Goal: Task Accomplishment & Management: Manage account settings

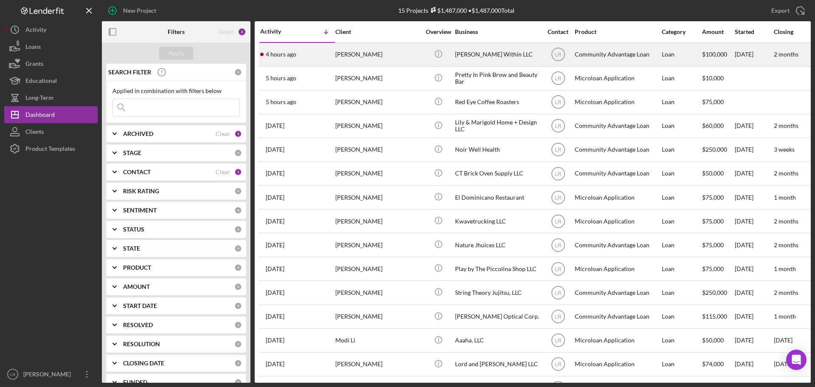
click at [380, 54] on div "[PERSON_NAME]" at bounding box center [378, 54] width 85 height 23
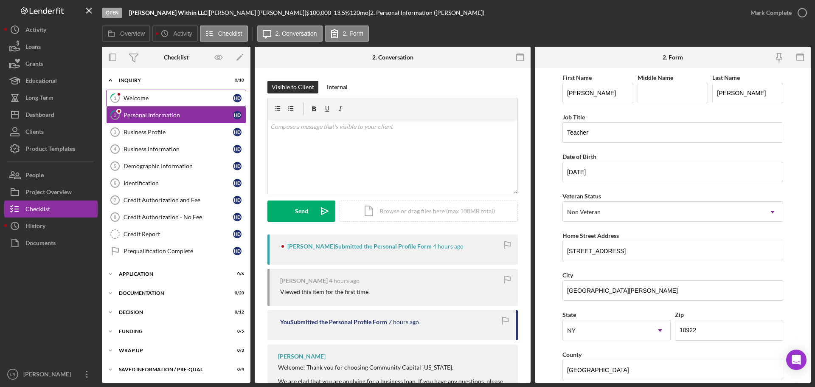
click at [162, 96] on div "Welcome" at bounding box center [179, 98] width 110 height 7
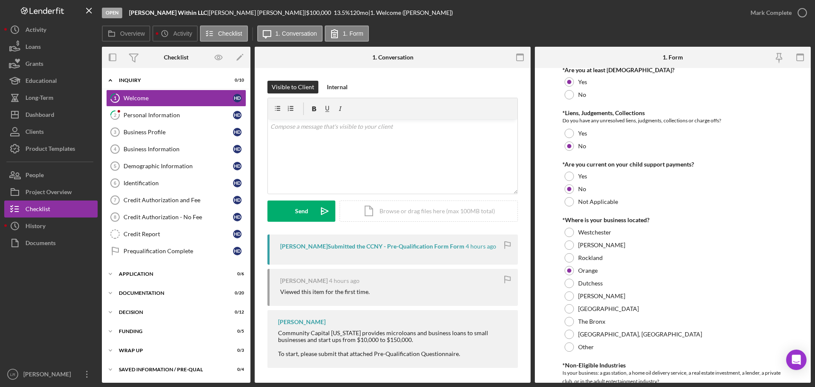
scroll to position [212, 0]
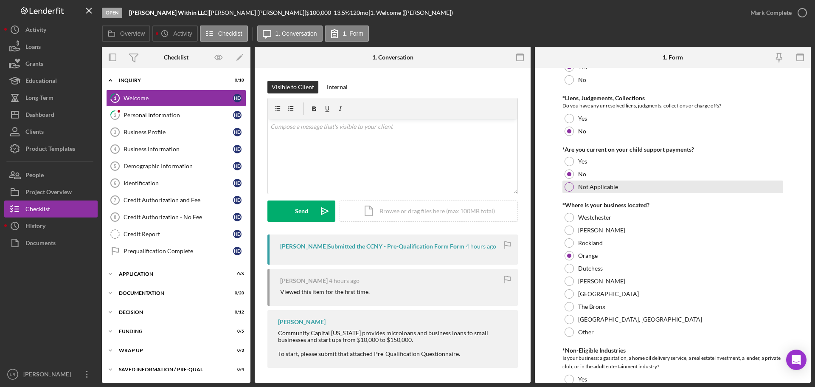
click at [569, 185] on div at bounding box center [569, 186] width 9 height 9
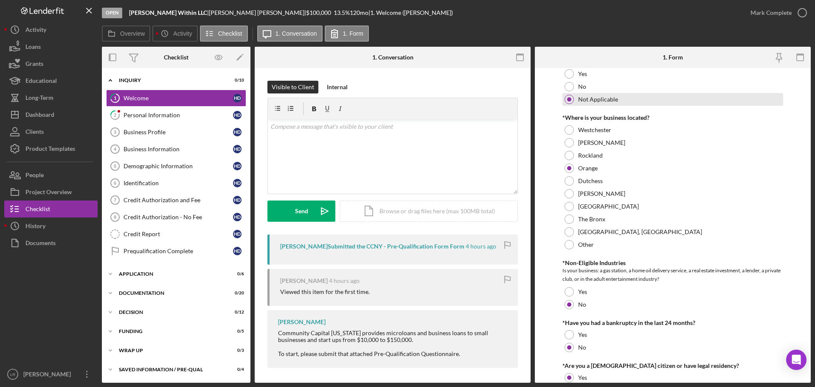
scroll to position [345, 0]
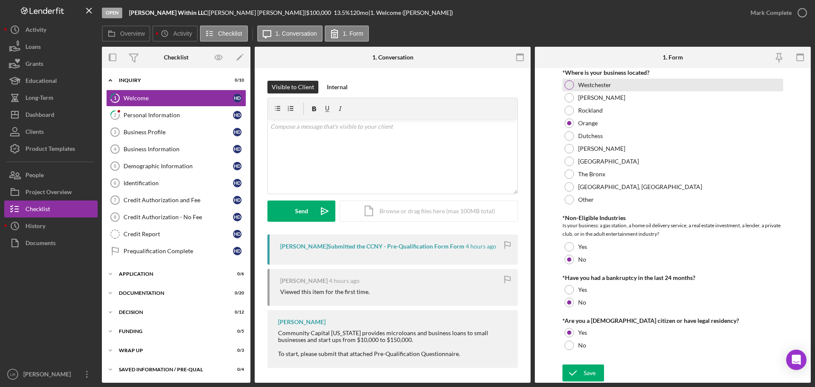
click at [570, 84] on div at bounding box center [569, 84] width 9 height 9
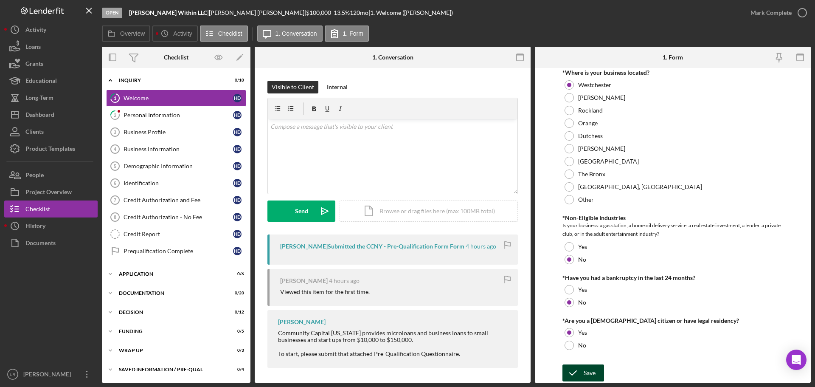
click at [590, 372] on div "Save" at bounding box center [590, 372] width 12 height 17
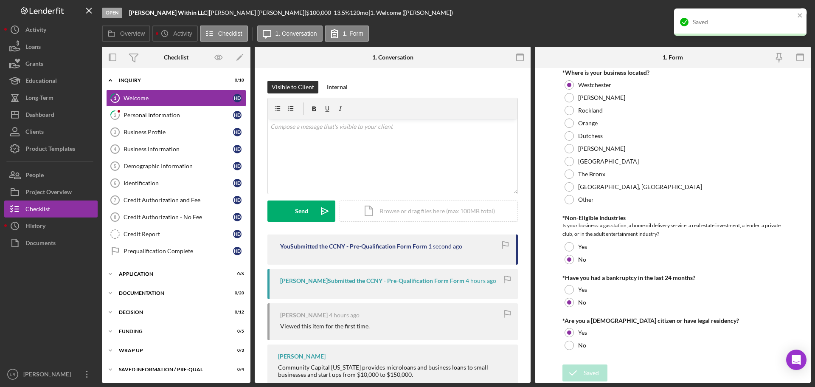
click at [616, 13] on div "Open [PERSON_NAME] Within LLC | [PERSON_NAME] | $100,000 $100,000 13.5 % 120 mo…" at bounding box center [422, 12] width 640 height 25
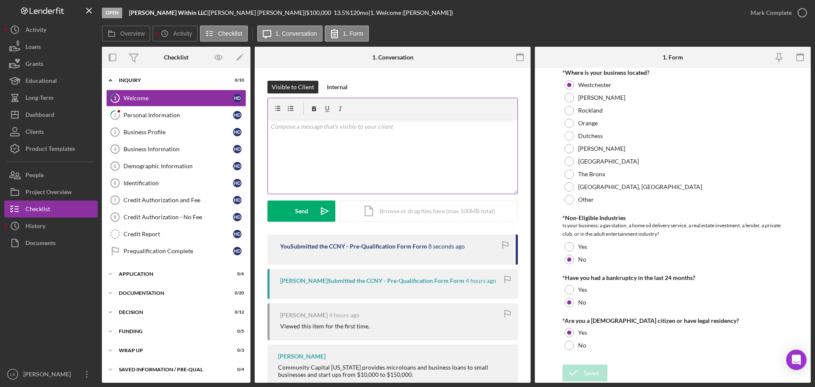
click at [340, 128] on p at bounding box center [393, 126] width 245 height 9
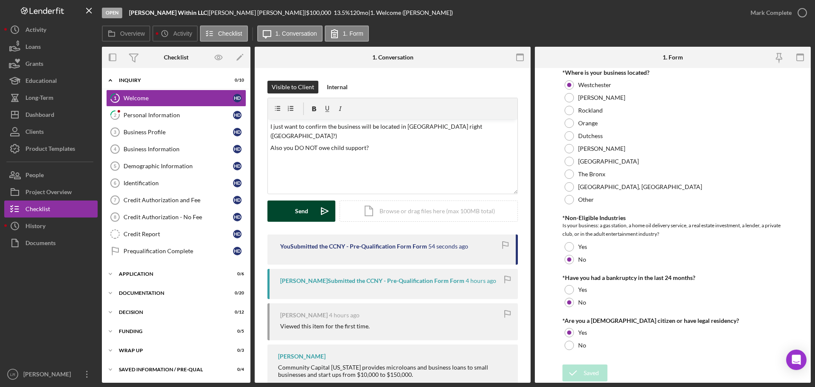
click at [307, 215] on div "Send" at bounding box center [301, 210] width 13 height 21
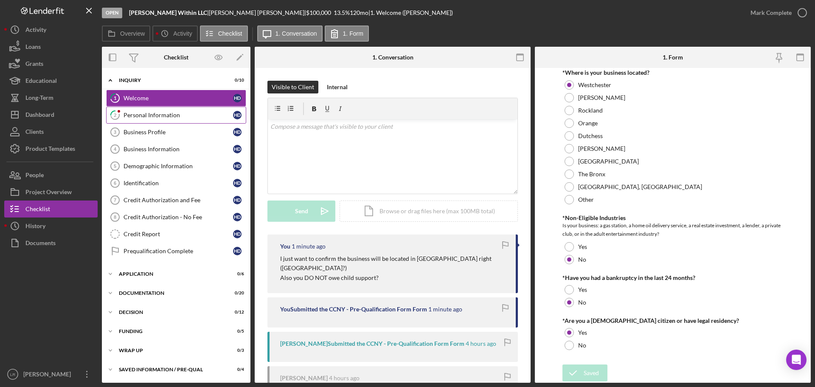
click at [133, 116] on div "Personal Information" at bounding box center [179, 115] width 110 height 7
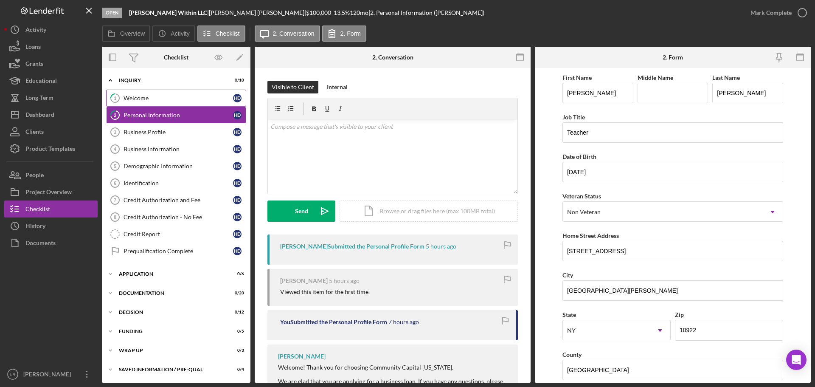
click at [164, 97] on div "Welcome" at bounding box center [179, 98] width 110 height 7
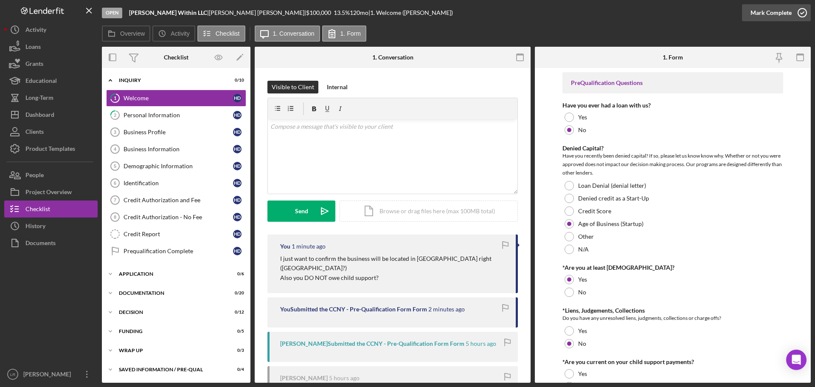
click at [772, 10] on div "Mark Complete" at bounding box center [771, 12] width 41 height 17
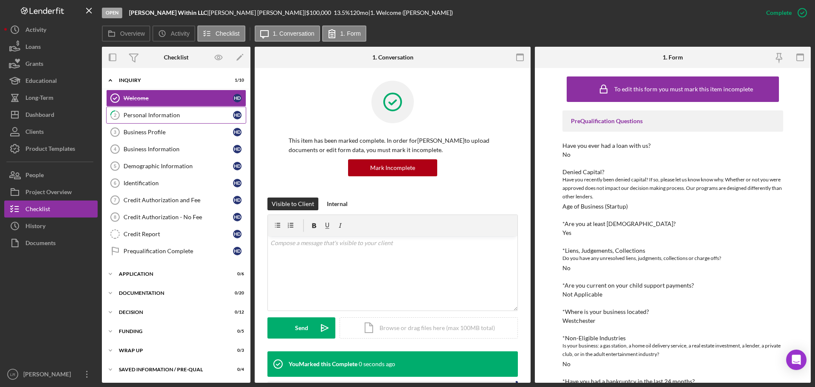
click at [178, 112] on div "Personal Information" at bounding box center [179, 115] width 110 height 7
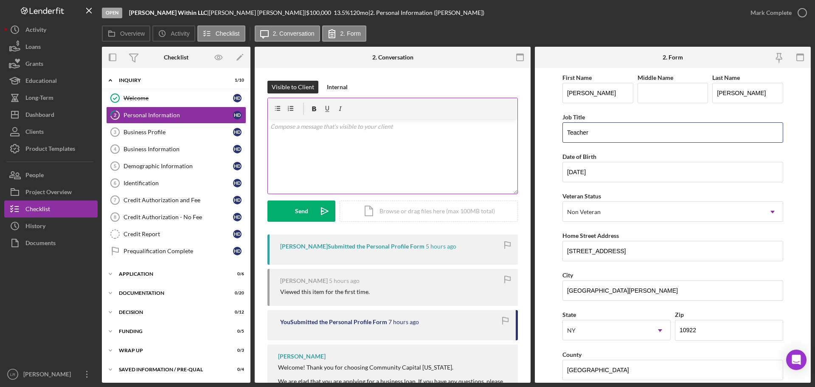
drag, startPoint x: 592, startPoint y: 133, endPoint x: 499, endPoint y: 136, distance: 93.1
click at [499, 136] on div "Overview Internal Workflow Stage Open Icon/Dropdown Arrow Archive (can unarchiv…" at bounding box center [456, 215] width 709 height 336
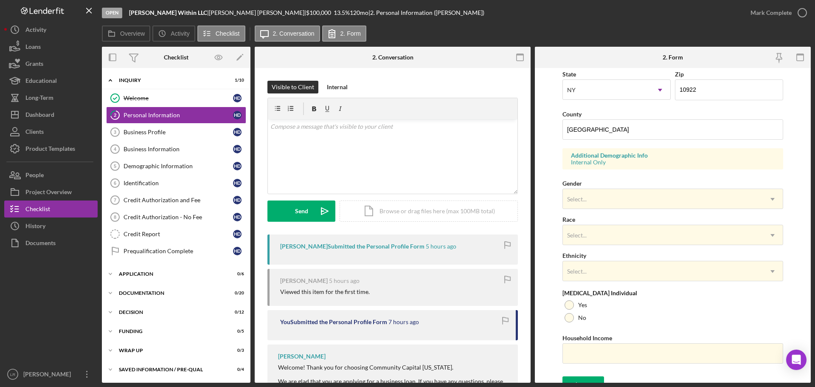
scroll to position [252, 0]
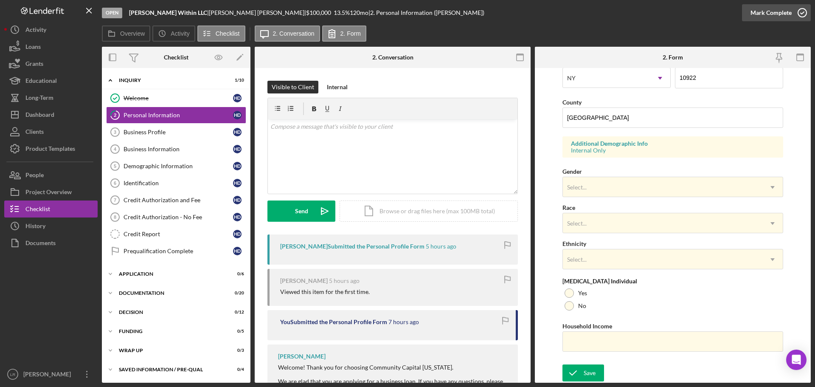
type input "Owner"
click at [770, 12] on div "Mark Complete" at bounding box center [771, 12] width 41 height 17
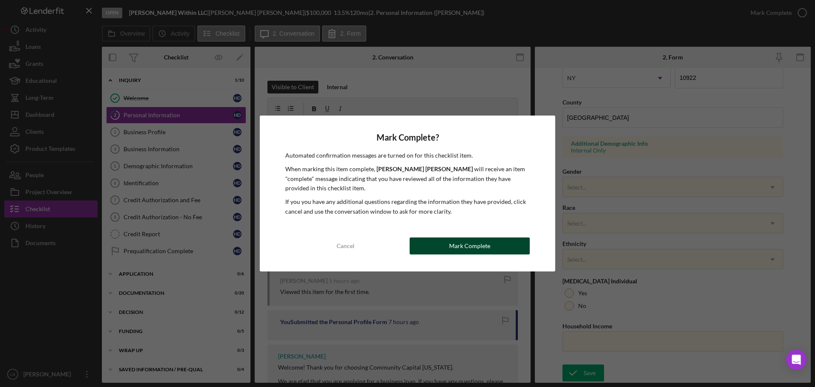
click at [477, 247] on div "Mark Complete" at bounding box center [469, 245] width 41 height 17
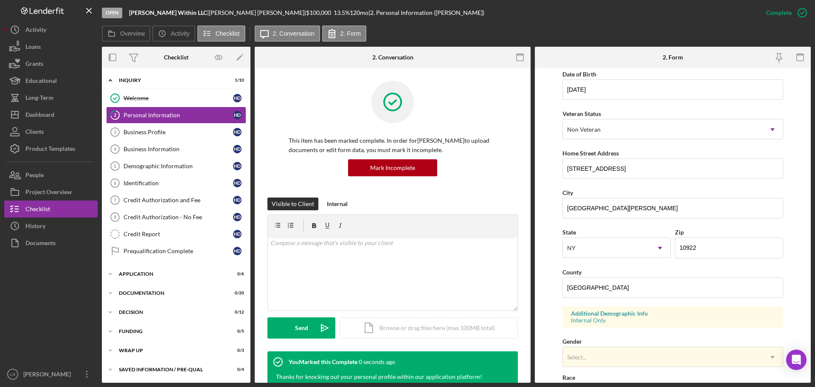
scroll to position [0, 0]
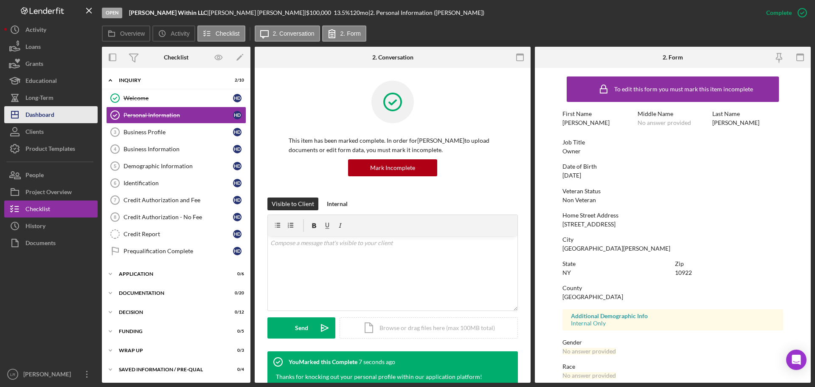
click at [45, 116] on div "Dashboard" at bounding box center [39, 115] width 29 height 19
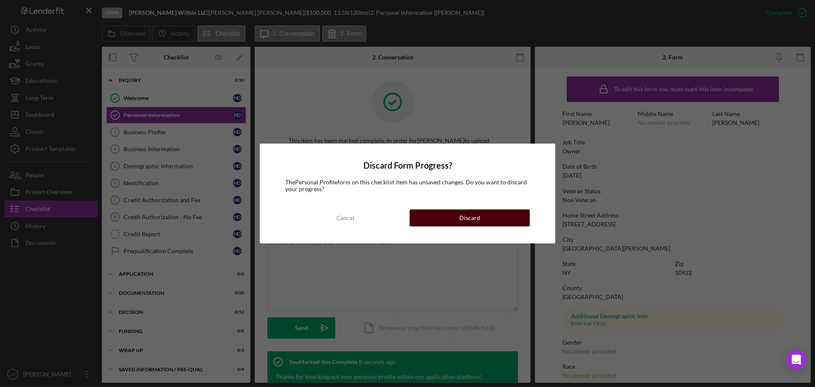
click at [481, 215] on button "Discard" at bounding box center [470, 217] width 120 height 17
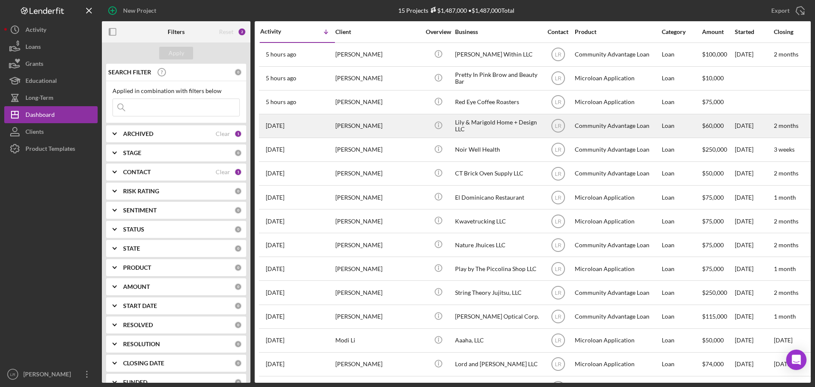
click at [384, 128] on div "[PERSON_NAME]" at bounding box center [378, 126] width 85 height 23
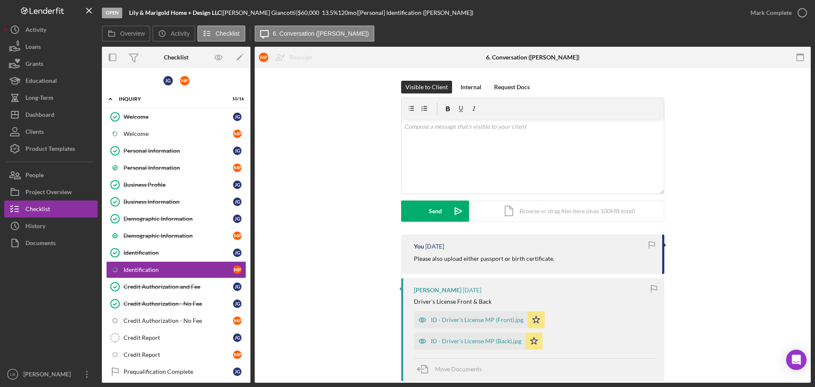
scroll to position [44, 0]
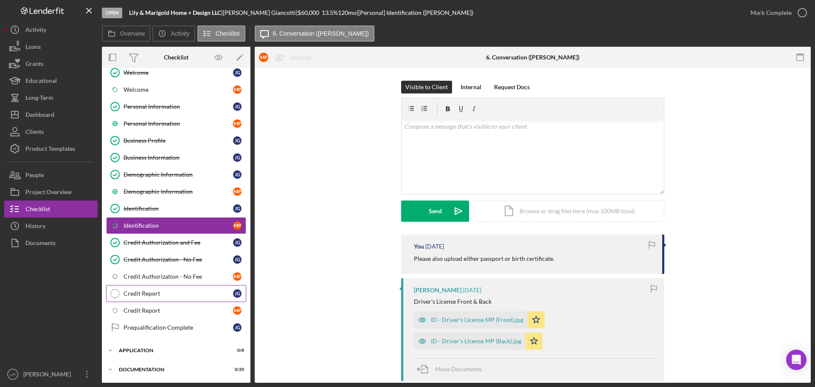
click at [155, 294] on div "Credit Report" at bounding box center [179, 293] width 110 height 7
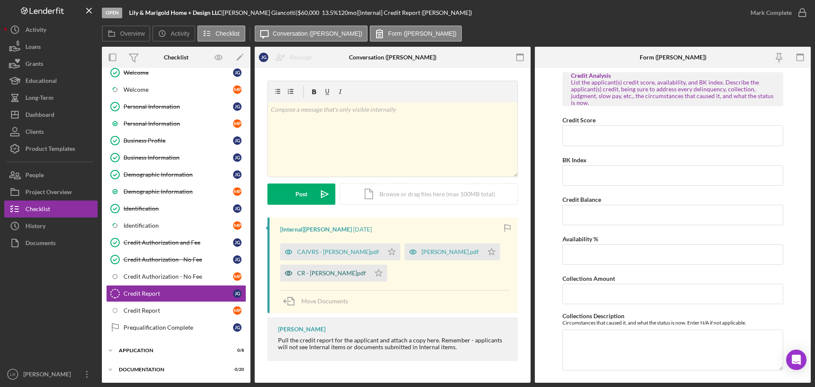
click at [310, 272] on div "CR - [PERSON_NAME]pdf" at bounding box center [331, 273] width 69 height 7
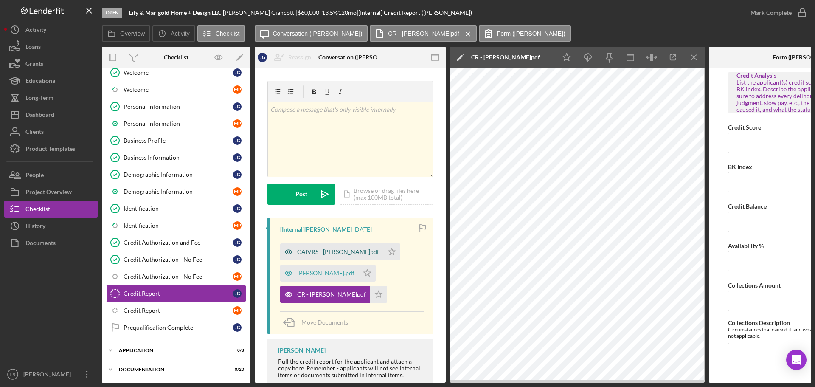
click at [318, 247] on div "CAIVRS - [PERSON_NAME]pdf" at bounding box center [331, 251] width 103 height 17
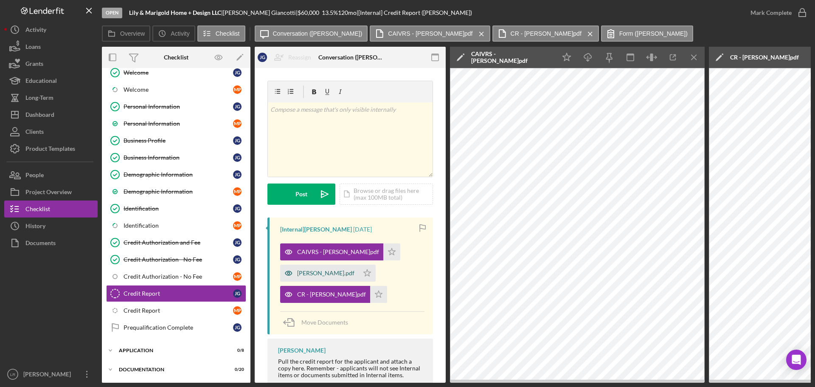
click at [328, 274] on div "[PERSON_NAME].pdf" at bounding box center [325, 273] width 57 height 7
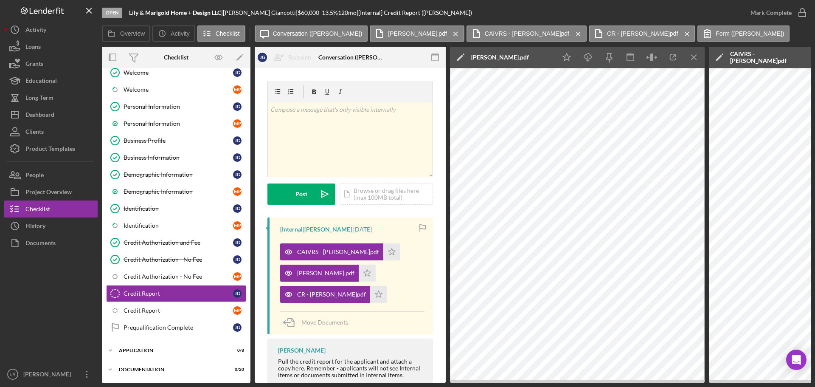
click at [455, 52] on icon "Icon/Edit" at bounding box center [460, 57] width 21 height 21
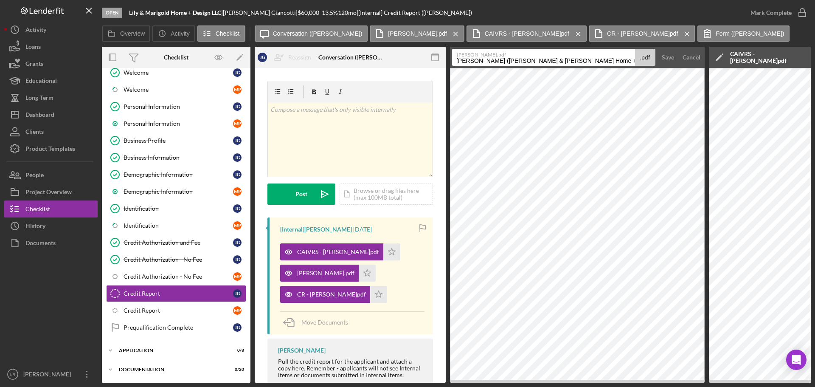
drag, startPoint x: 605, startPoint y: 60, endPoint x: 350, endPoint y: 60, distance: 254.8
click at [350, 60] on div "Overview Internal Workflow Stage Open Icon/Dropdown Arrow Archive (can unarchiv…" at bounding box center [456, 215] width 709 height 336
type input "5"
click at [497, 62] on input "SIR Report (CB)" at bounding box center [543, 57] width 183 height 17
type input "SIR Report (JG)"
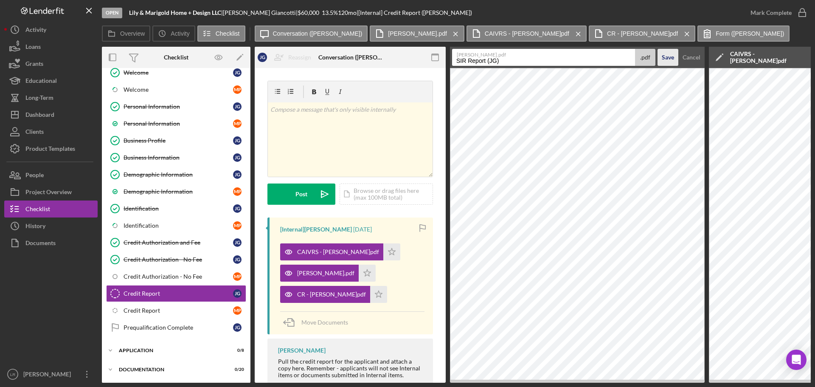
click at [662, 55] on div "Save" at bounding box center [668, 57] width 12 height 17
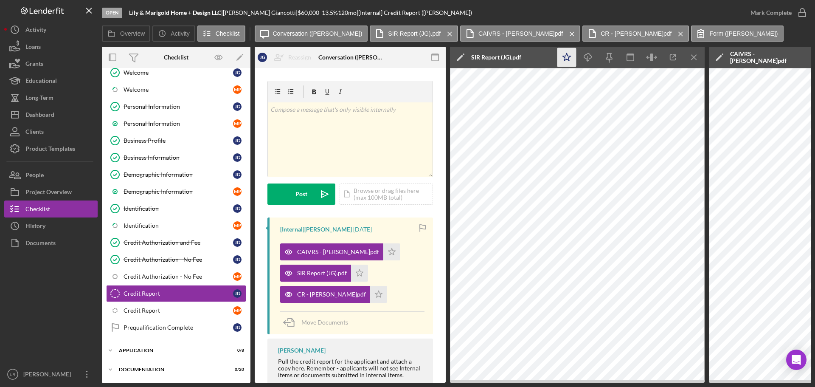
click at [563, 57] on icon "Icon/Star" at bounding box center [567, 57] width 19 height 19
click at [587, 59] on icon "Icon/Download" at bounding box center [588, 57] width 19 height 19
click at [692, 57] on icon "Icon/Menu Close" at bounding box center [694, 57] width 19 height 19
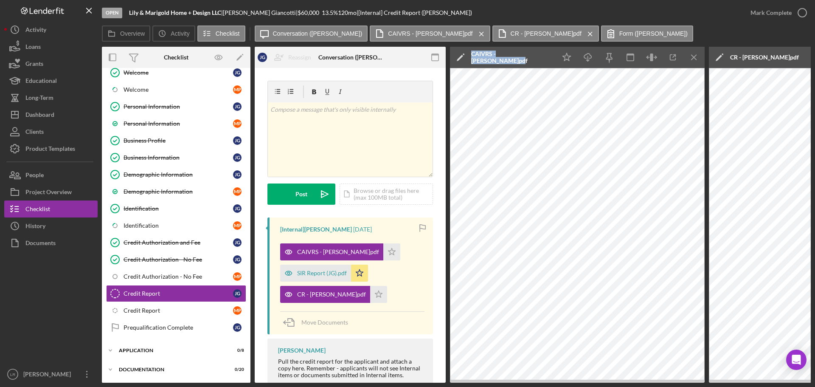
drag, startPoint x: 544, startPoint y: 57, endPoint x: 472, endPoint y: 58, distance: 72.6
click at [472, 58] on div "Icon/Edit CAIVRS - [PERSON_NAME]pdf" at bounding box center [503, 57] width 106 height 21
copy div "CAIVRS - [PERSON_NAME]pdf"
click at [461, 55] on icon "Icon/Edit" at bounding box center [460, 57] width 21 height 21
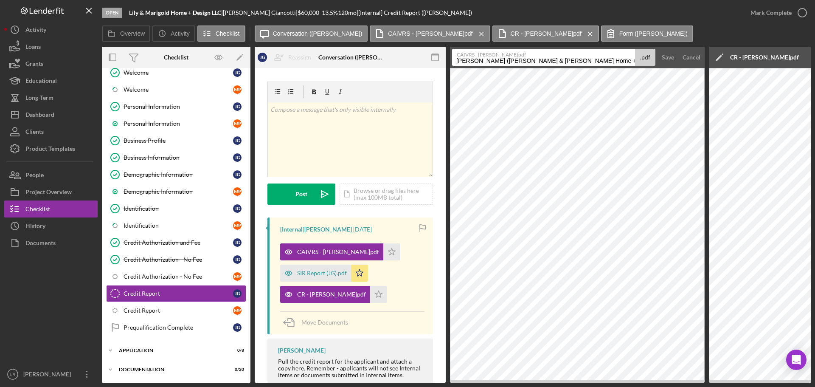
scroll to position [0, 33]
drag, startPoint x: 457, startPoint y: 61, endPoint x: 771, endPoint y: 60, distance: 313.9
click at [771, 60] on div "Overview Internal Workflow Stage Open Icon/Dropdown Arrow Archive (can unarchiv…" at bounding box center [456, 215] width 709 height 336
paste input "CAIVRS - [PERSON_NAME]pdf"
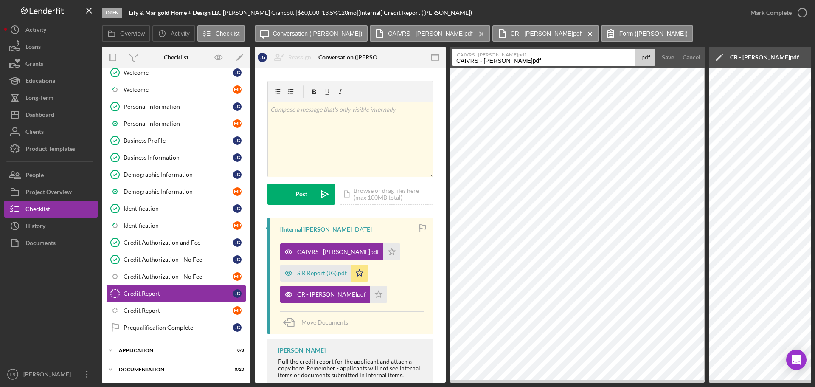
drag, startPoint x: 485, startPoint y: 61, endPoint x: 604, endPoint y: 61, distance: 118.5
click at [604, 61] on input "CAIVRS - [PERSON_NAME]pdf" at bounding box center [543, 57] width 183 height 17
type input "CAIVRS (JG)"
click at [662, 58] on div "Save" at bounding box center [668, 57] width 12 height 17
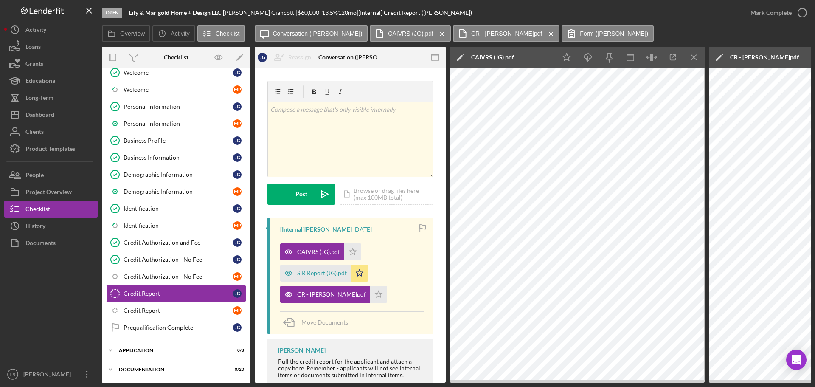
click at [462, 54] on icon "Icon/Edit" at bounding box center [460, 57] width 21 height 21
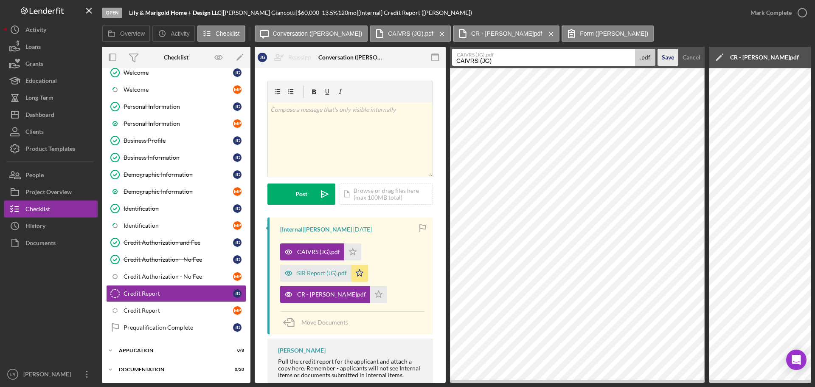
click at [671, 56] on div "Save" at bounding box center [668, 57] width 12 height 17
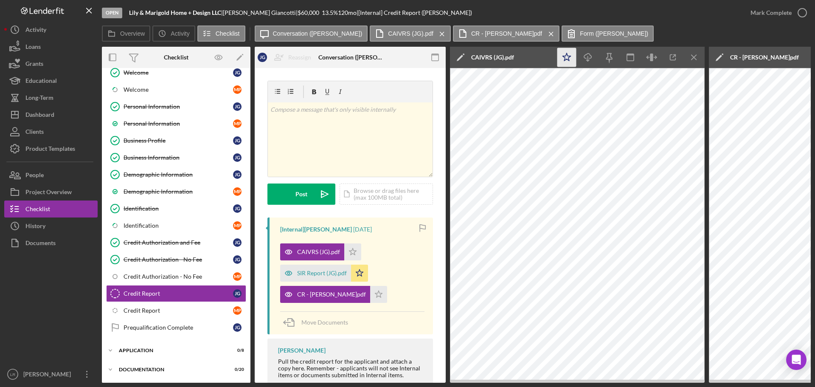
drag, startPoint x: 567, startPoint y: 57, endPoint x: 592, endPoint y: 59, distance: 26.0
click at [567, 57] on icon "Icon/Star" at bounding box center [567, 57] width 19 height 19
click at [589, 59] on icon "Icon/Download" at bounding box center [588, 57] width 19 height 19
click at [151, 310] on div "Credit Report" at bounding box center [179, 310] width 110 height 7
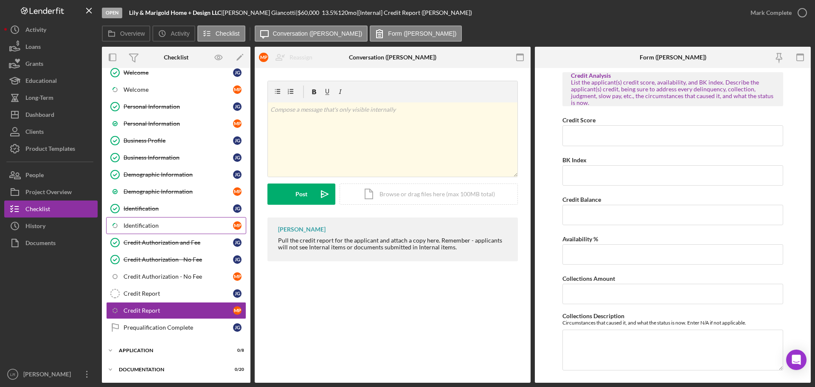
click at [166, 227] on div "Identification" at bounding box center [179, 225] width 110 height 7
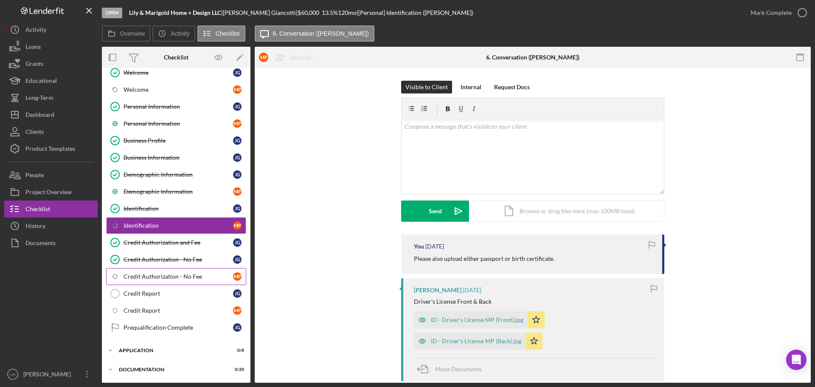
click at [168, 278] on div "Credit Authorization - No Fee" at bounding box center [179, 276] width 110 height 7
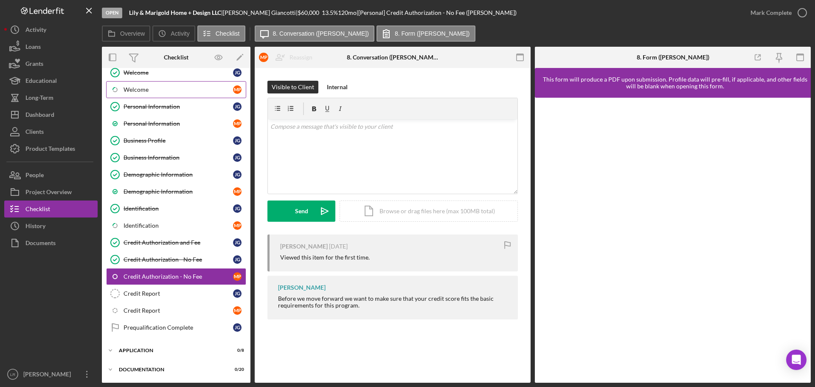
click at [149, 88] on div "Welcome" at bounding box center [179, 89] width 110 height 7
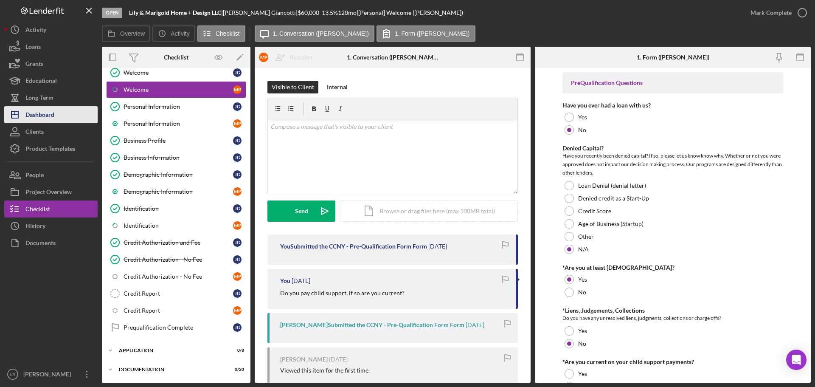
click at [45, 114] on div "Dashboard" at bounding box center [39, 115] width 29 height 19
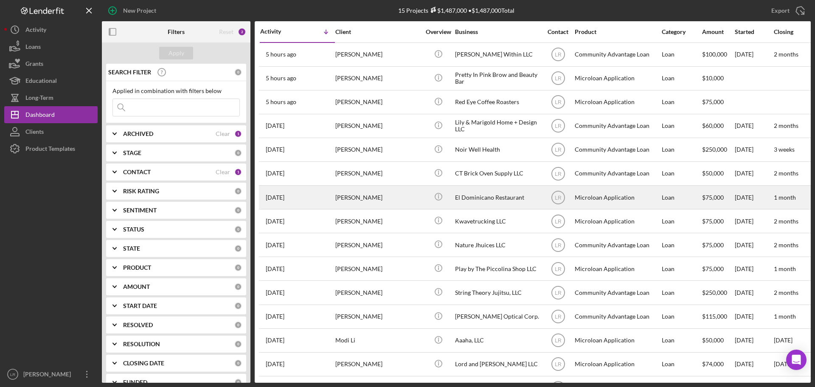
scroll to position [28, 0]
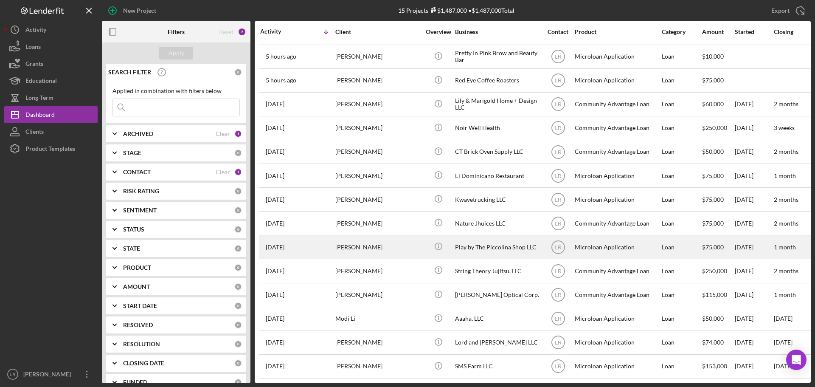
click at [391, 244] on div "[PERSON_NAME]" at bounding box center [378, 247] width 85 height 23
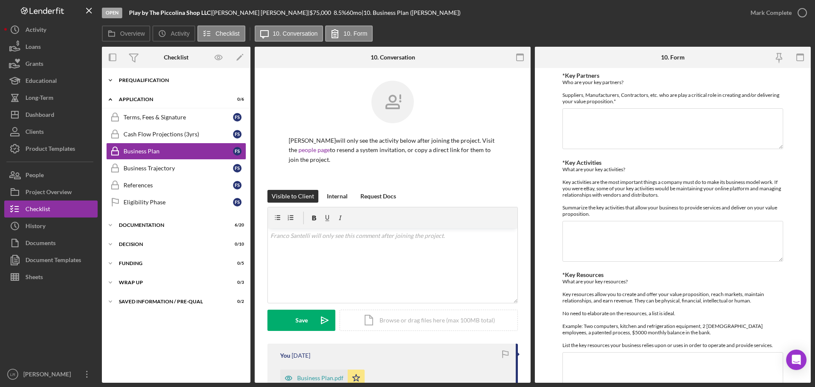
click at [147, 77] on div "Icon/Expander Prequalification 0 / 9" at bounding box center [176, 80] width 149 height 17
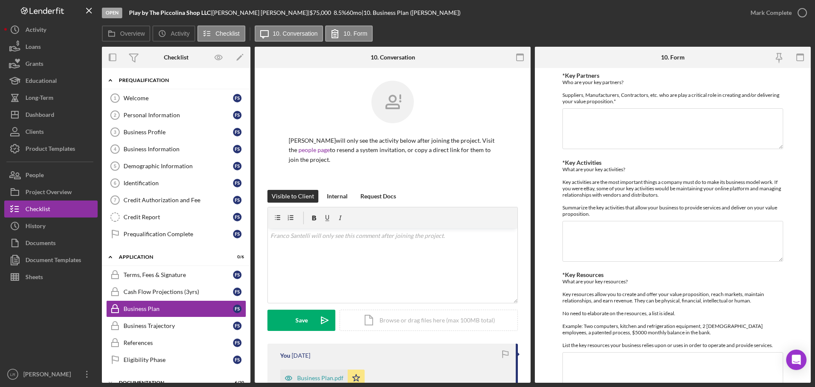
click at [147, 77] on div "Icon/Expander Prequalification 0 / 9" at bounding box center [176, 80] width 149 height 17
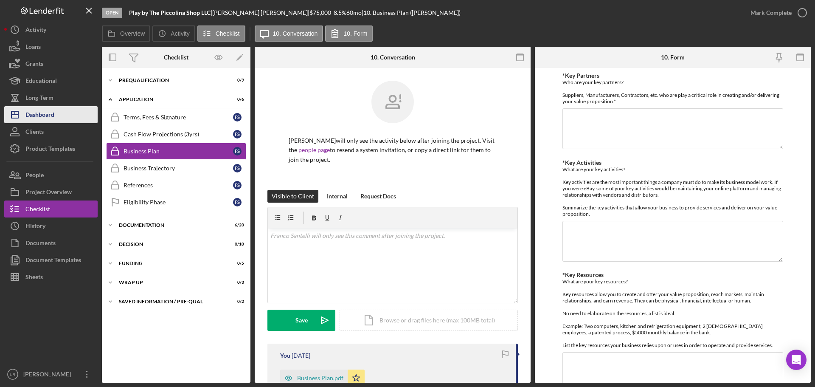
click at [53, 114] on div "Dashboard" at bounding box center [39, 115] width 29 height 19
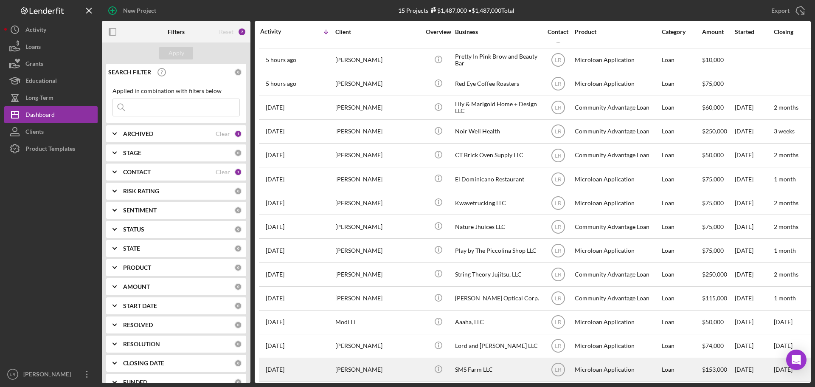
scroll to position [28, 0]
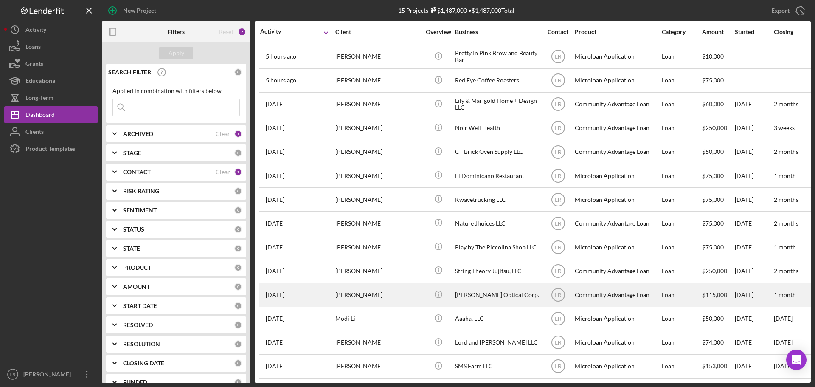
click at [510, 288] on div "[PERSON_NAME] Optical Corp." at bounding box center [497, 295] width 85 height 23
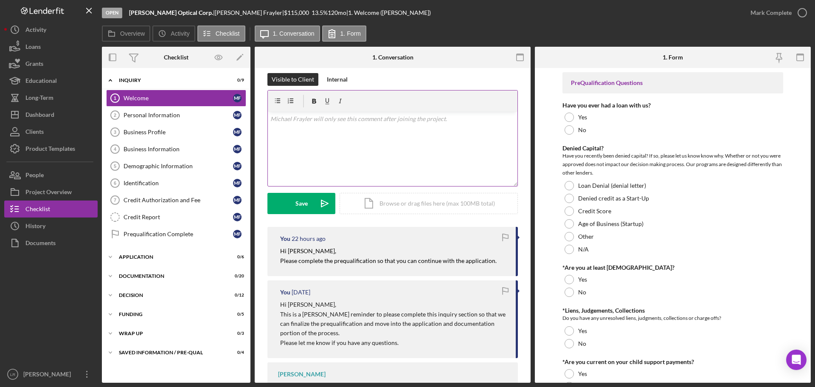
scroll to position [170, 0]
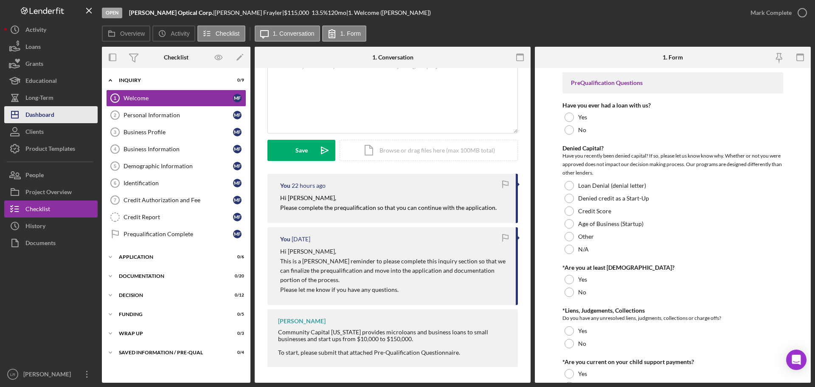
click at [70, 119] on button "Icon/Dashboard Dashboard" at bounding box center [50, 114] width 93 height 17
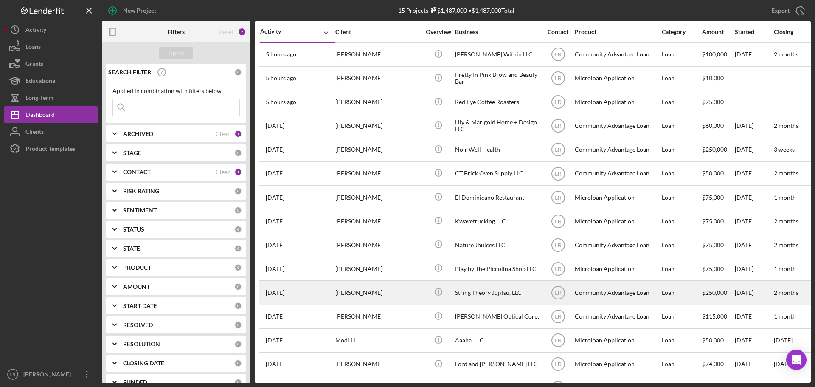
click at [392, 294] on div "[PERSON_NAME]" at bounding box center [378, 292] width 85 height 23
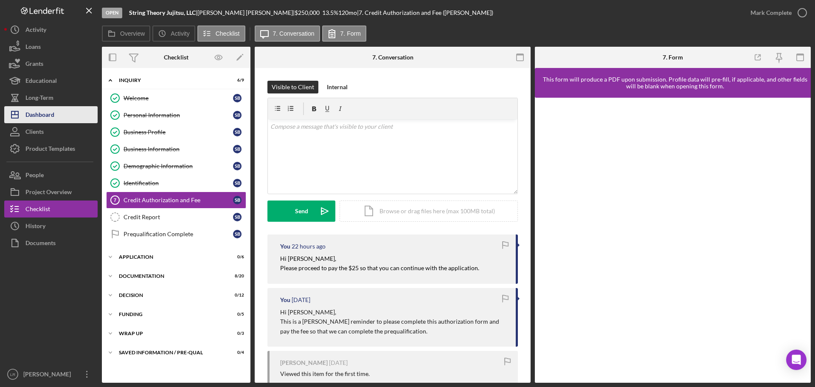
click at [63, 117] on button "Icon/Dashboard Dashboard" at bounding box center [50, 114] width 93 height 17
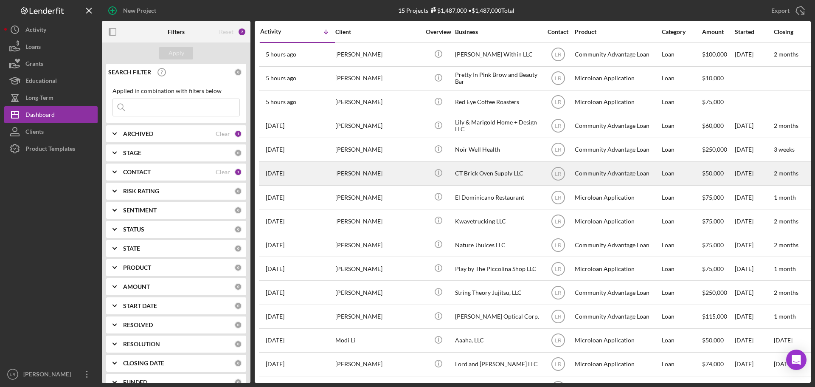
click at [482, 173] on div "CT Brick Oven Supply LLC" at bounding box center [497, 173] width 85 height 23
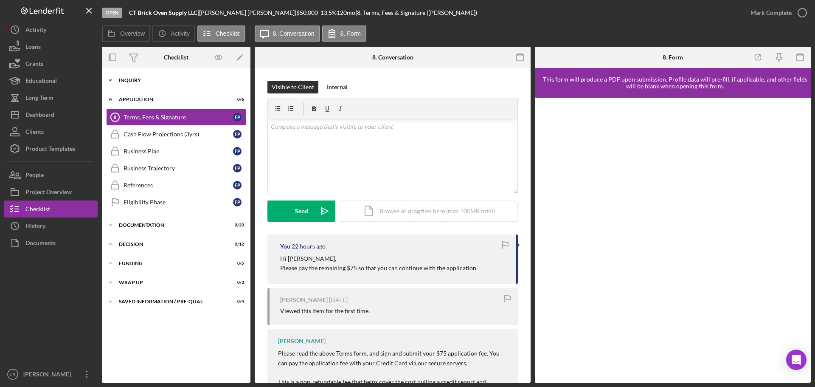
click at [146, 82] on div "Inquiry" at bounding box center [179, 80] width 121 height 5
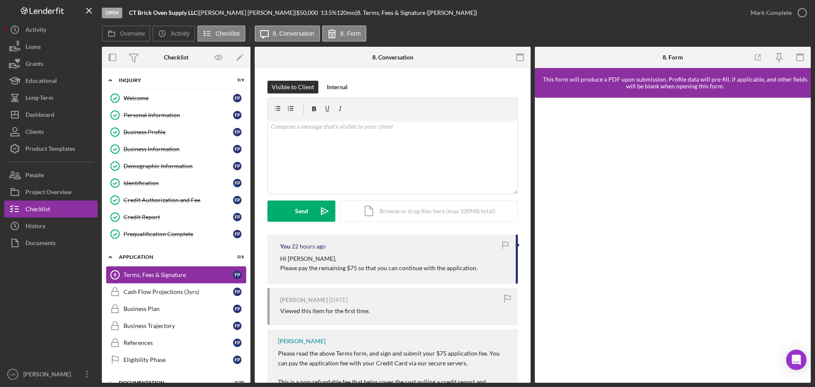
click at [179, 275] on div "Terms, Fees & Signature" at bounding box center [179, 274] width 110 height 7
click at [132, 103] on link "Welcome Welcome F P" at bounding box center [176, 98] width 140 height 17
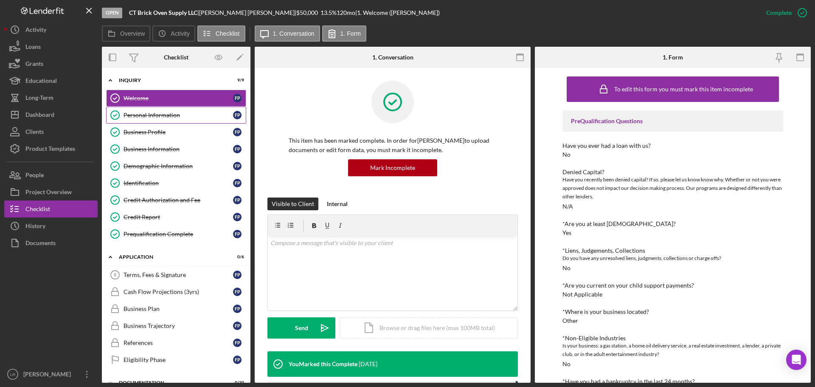
click at [138, 118] on div "Personal Information" at bounding box center [179, 115] width 110 height 7
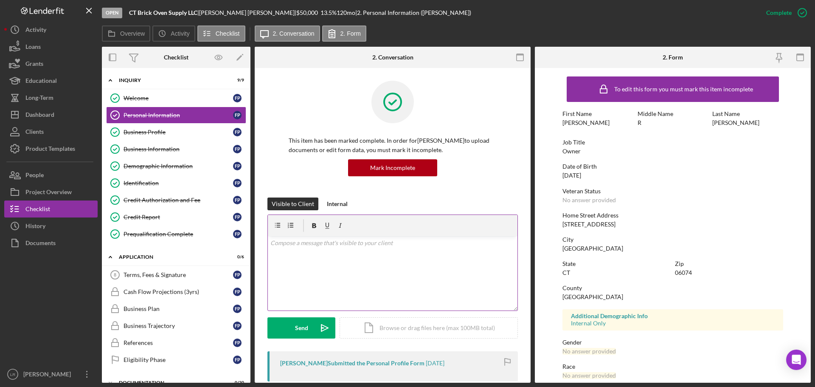
scroll to position [82, 0]
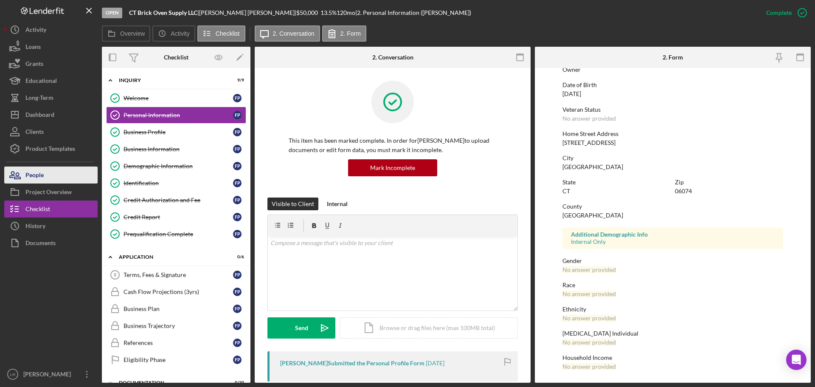
click at [50, 171] on button "People" at bounding box center [50, 174] width 93 height 17
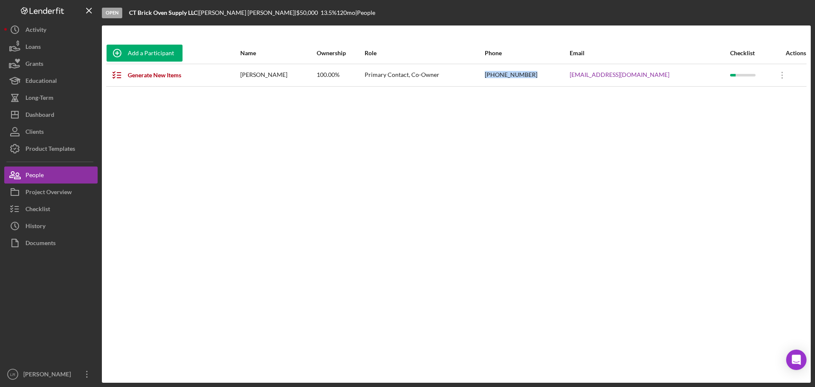
drag, startPoint x: 562, startPoint y: 77, endPoint x: 523, endPoint y: 78, distance: 39.1
click at [523, 78] on tr "Generate New Items [PERSON_NAME] 100.00% Primary Contact, Co-Owner [PHONE_NUMBE…" at bounding box center [456, 75] width 701 height 23
copy tr "[PHONE_NUMBER]"
click at [44, 116] on div "Dashboard" at bounding box center [39, 115] width 29 height 19
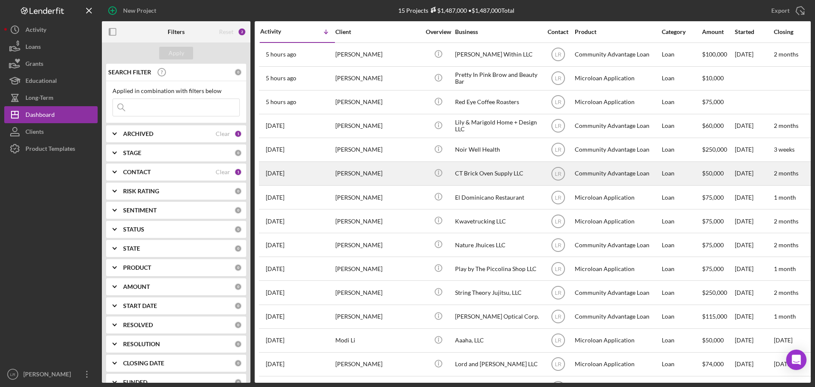
click at [387, 178] on div "[PERSON_NAME]" at bounding box center [378, 173] width 85 height 23
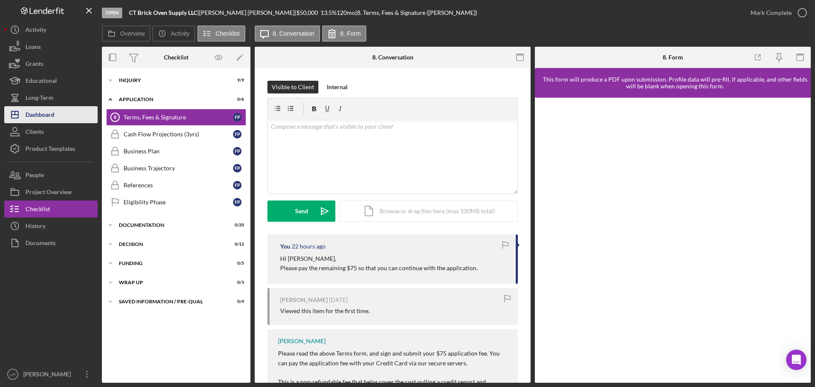
click at [58, 118] on button "Icon/Dashboard Dashboard" at bounding box center [50, 114] width 93 height 17
